Goal: Browse casually: Explore the website without a specific task or goal

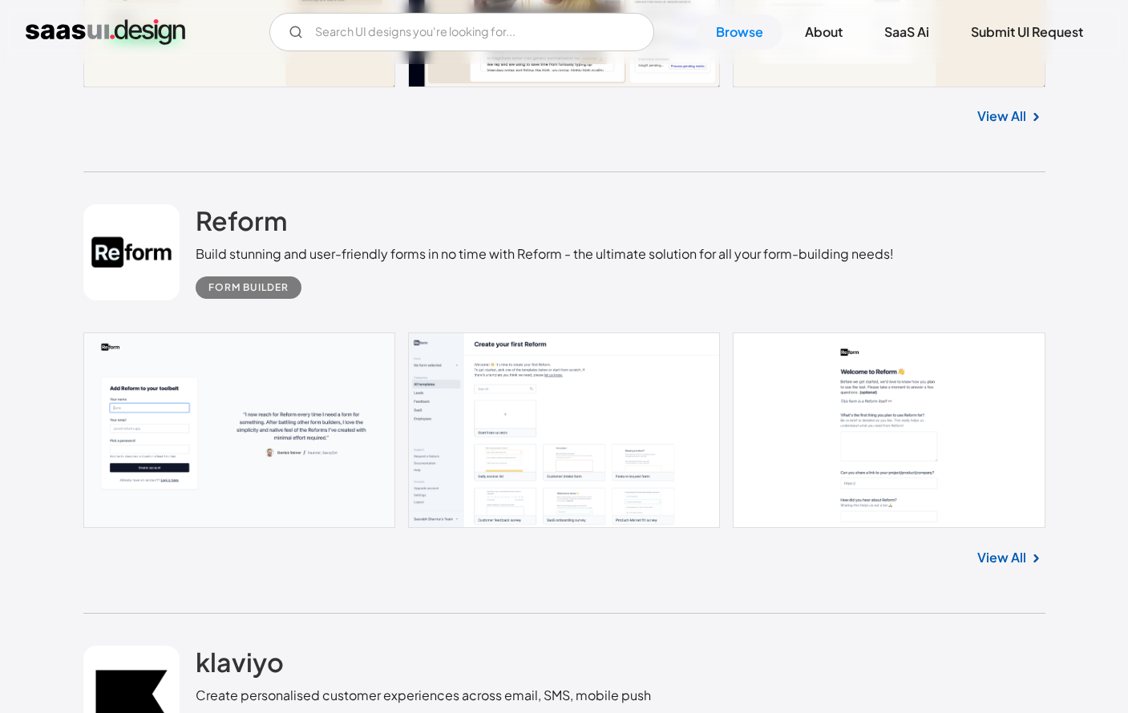
scroll to position [2106, 0]
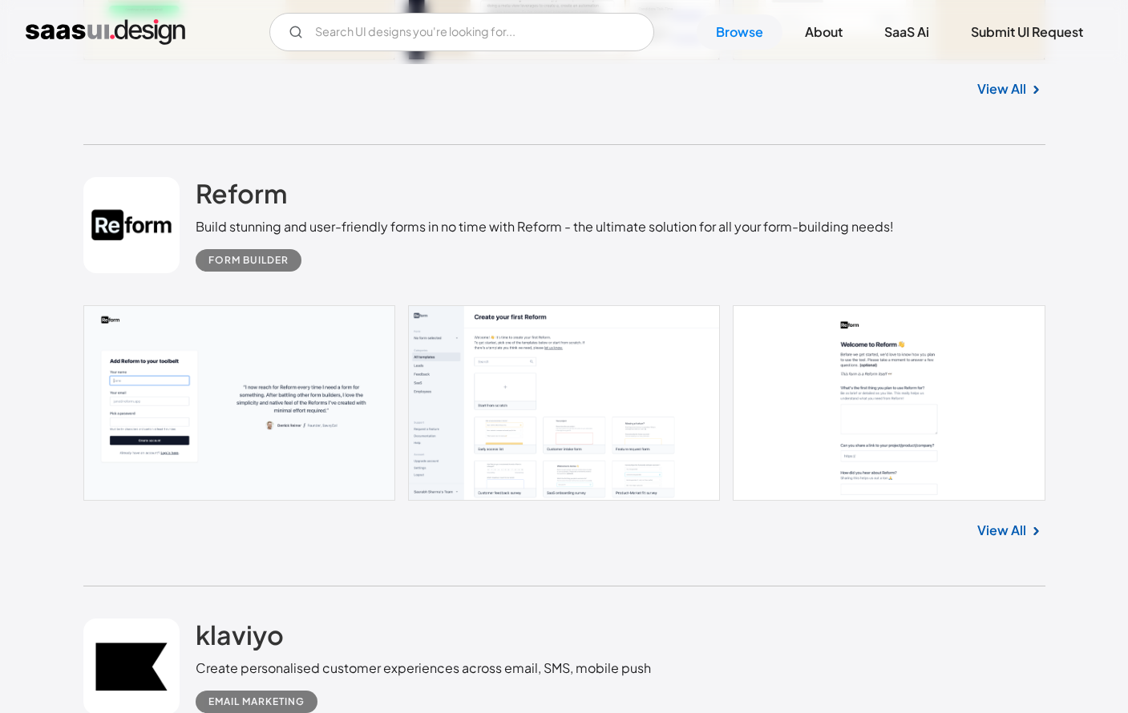
click at [1009, 528] on link "View All" at bounding box center [1001, 530] width 49 height 19
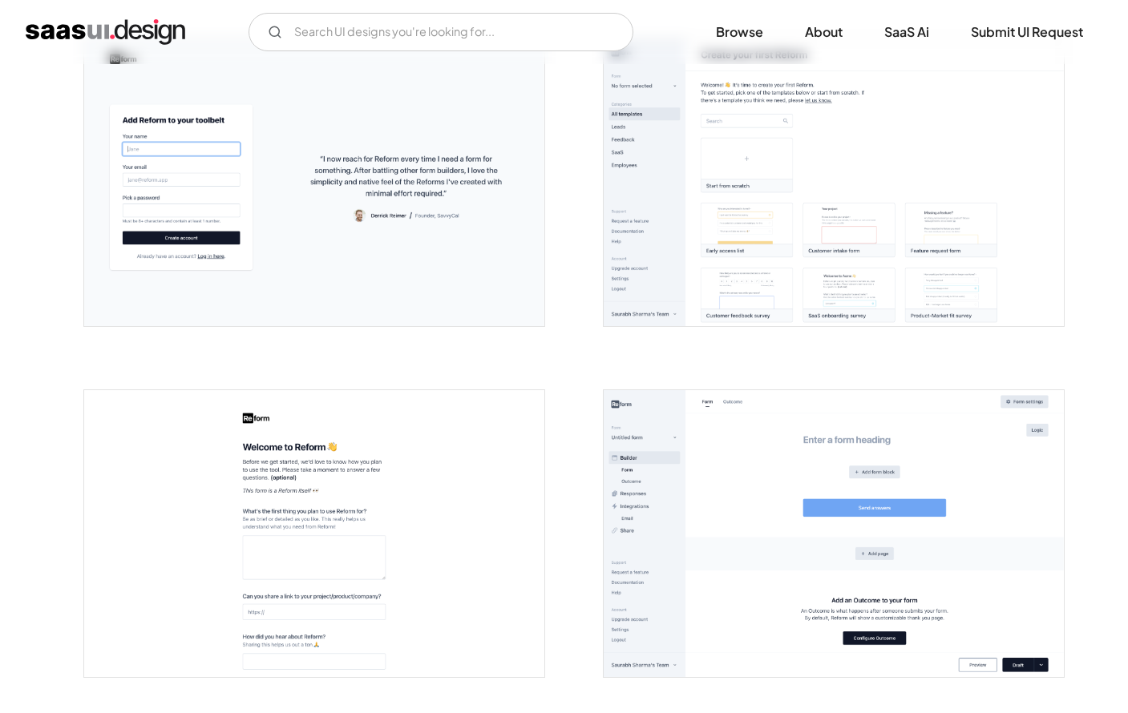
scroll to position [697, 0]
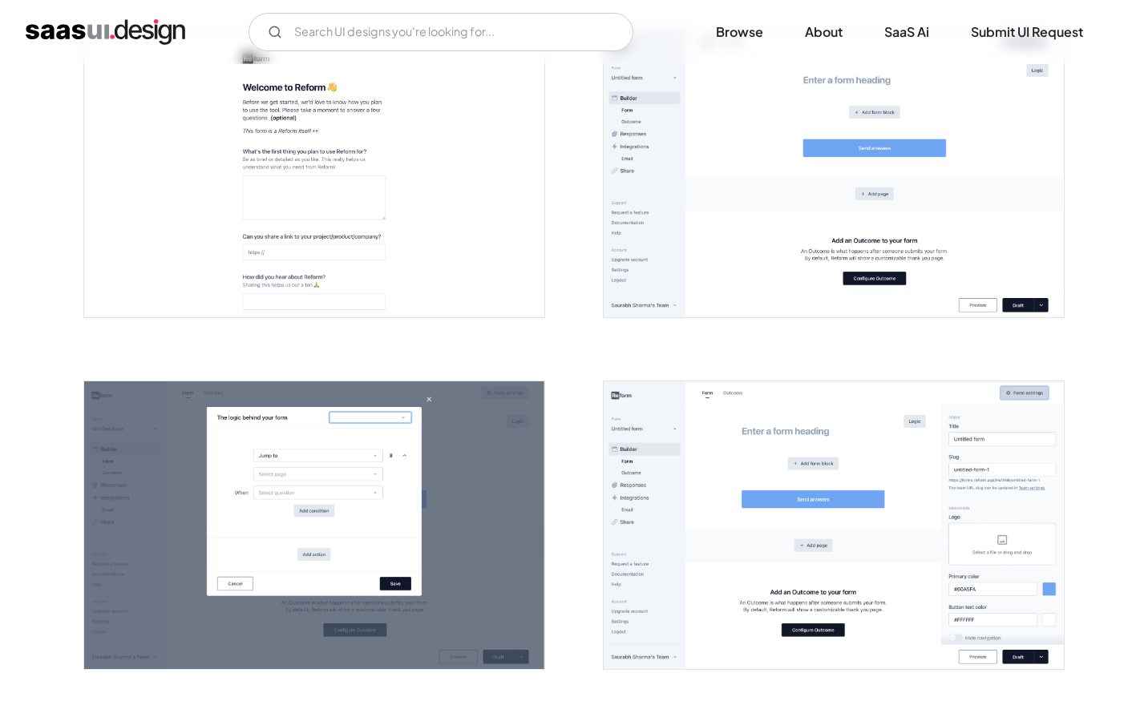
click at [797, 155] on img "open lightbox" at bounding box center [834, 174] width 460 height 288
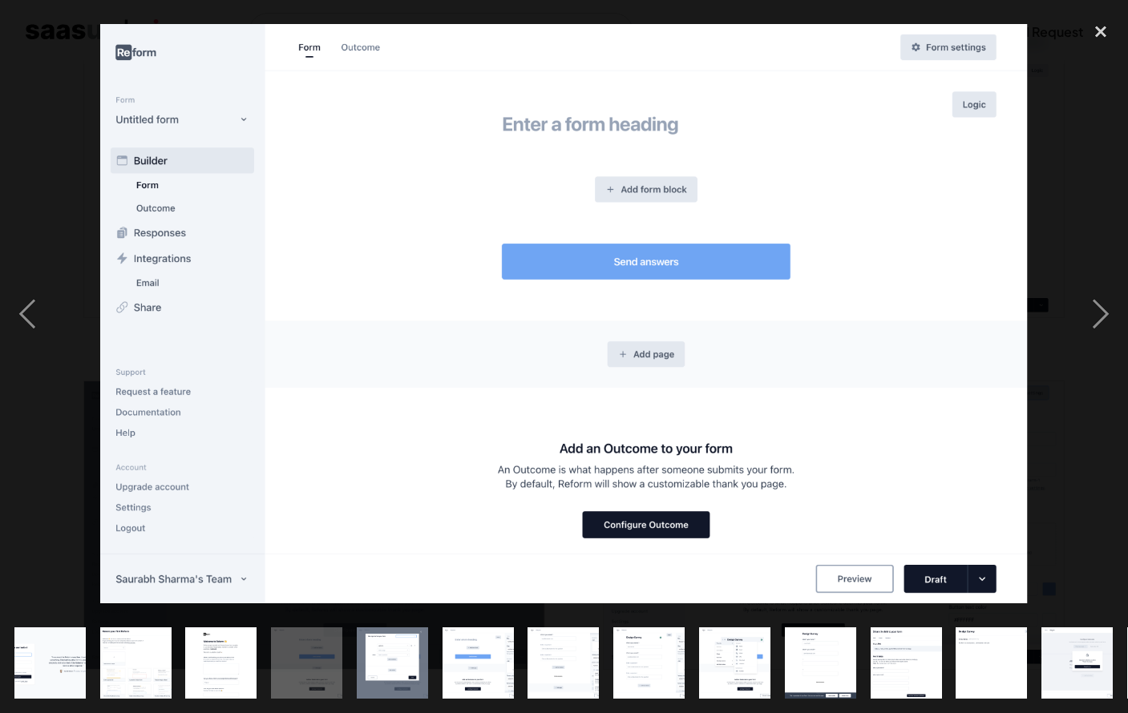
click at [715, 652] on img "show item 9 of 19" at bounding box center [734, 663] width 114 height 71
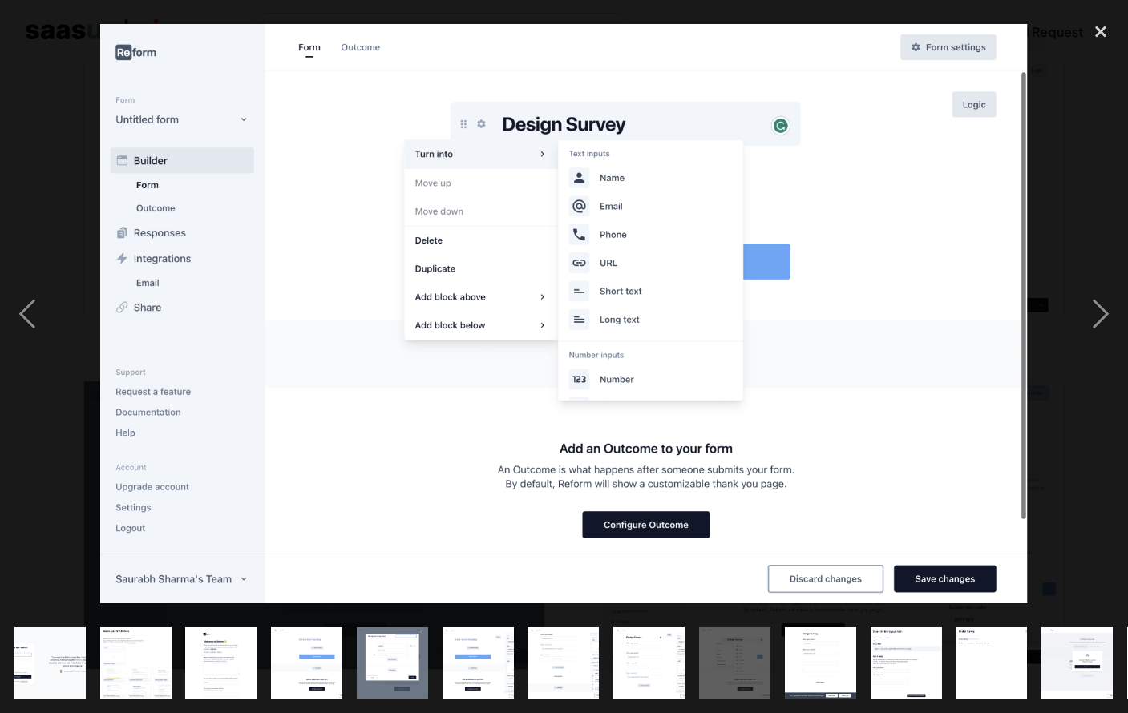
click at [873, 664] on img "show item 11 of 19" at bounding box center [906, 663] width 114 height 71
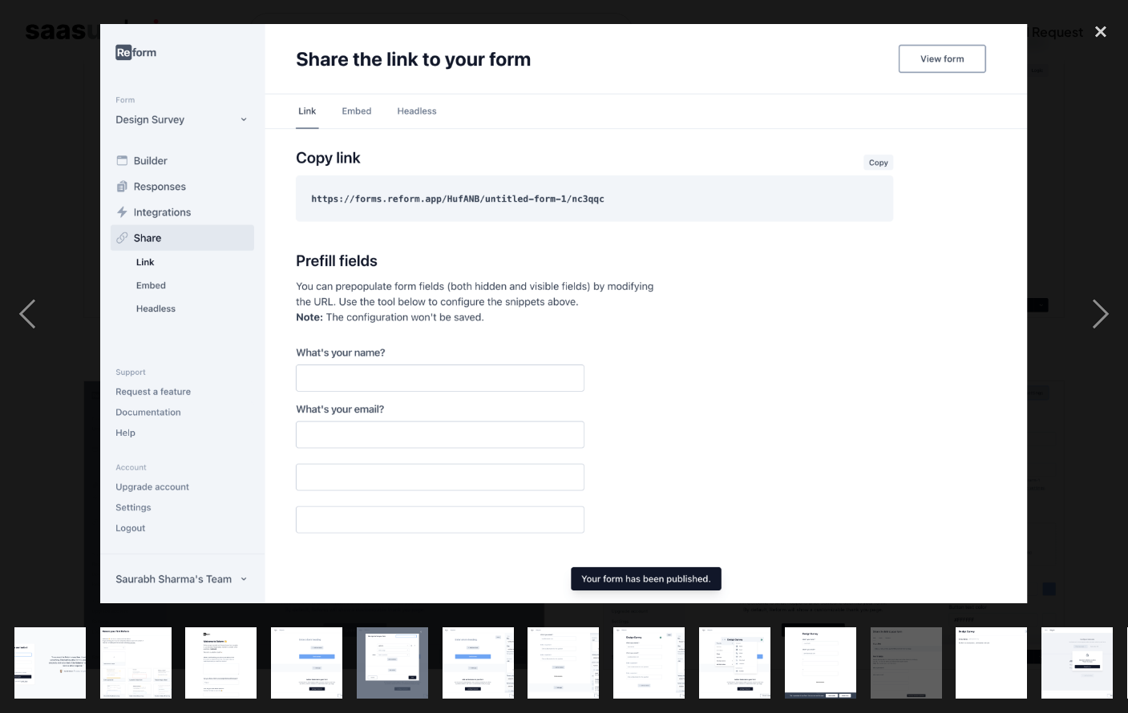
click at [995, 662] on img "show item 12 of 19" at bounding box center [992, 663] width 114 height 71
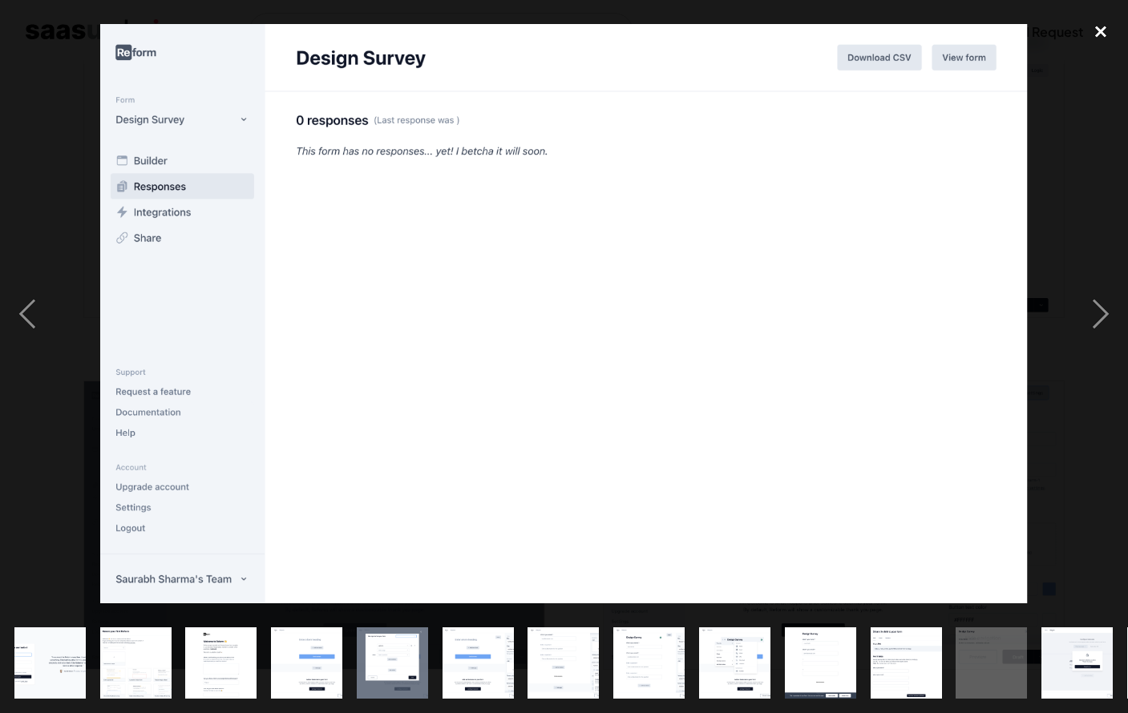
click at [1101, 32] on div "close lightbox" at bounding box center [1100, 31] width 55 height 35
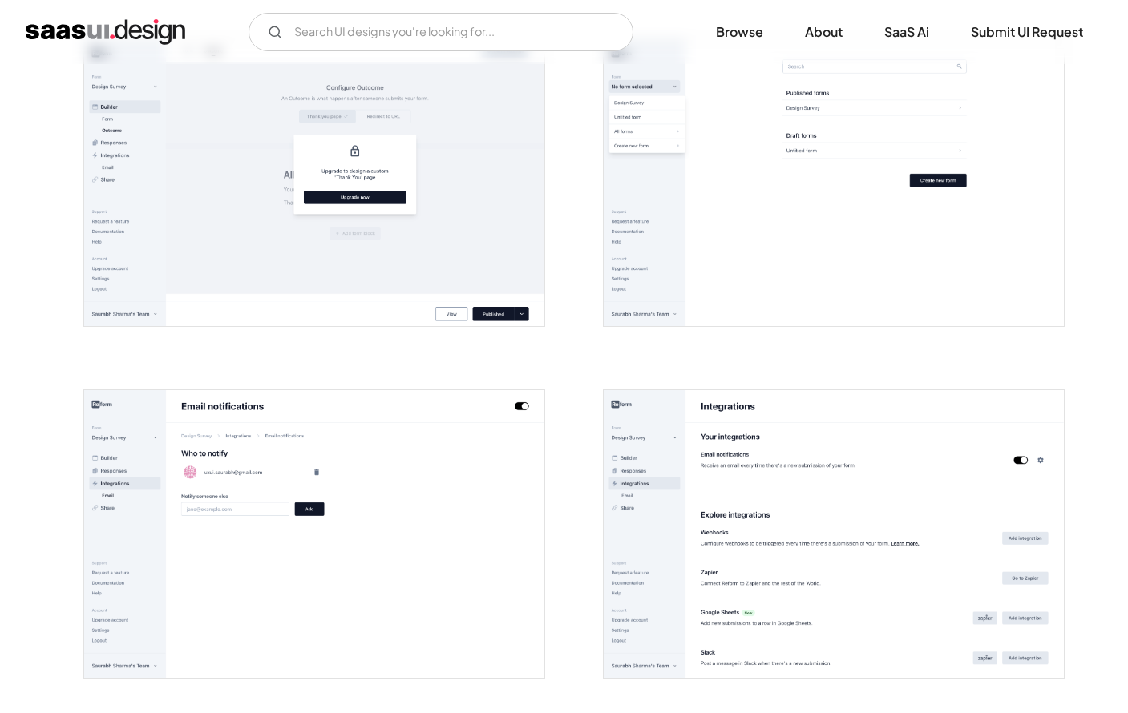
scroll to position [2447, 0]
